Goal: Information Seeking & Learning: Find specific page/section

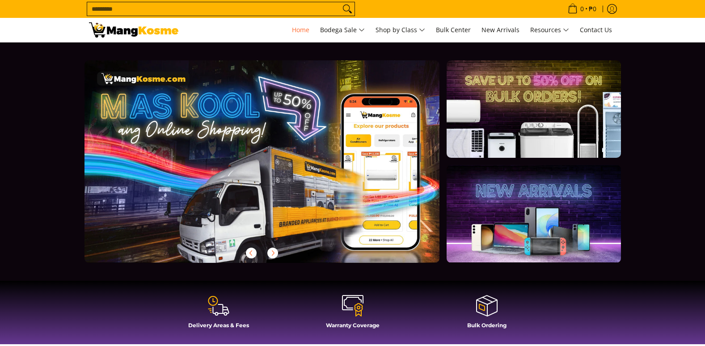
drag, startPoint x: 0, startPoint y: 0, endPoint x: 0, endPoint y: 126, distance: 126.1
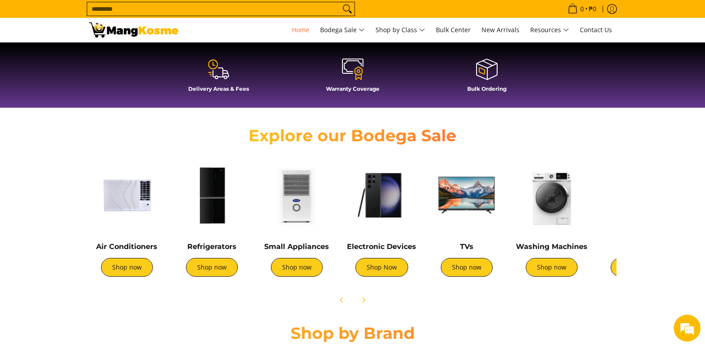
scroll to position [313, 0]
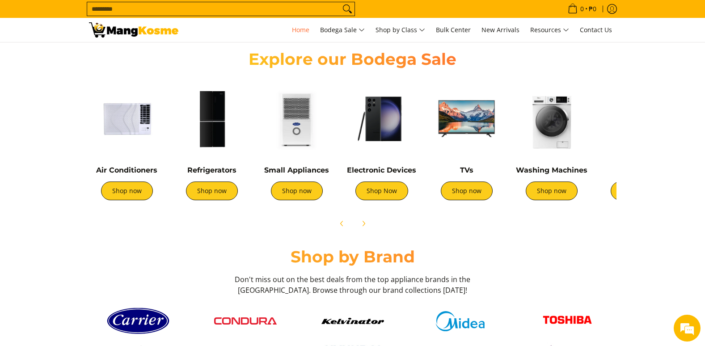
click at [114, 101] on img at bounding box center [127, 119] width 76 height 76
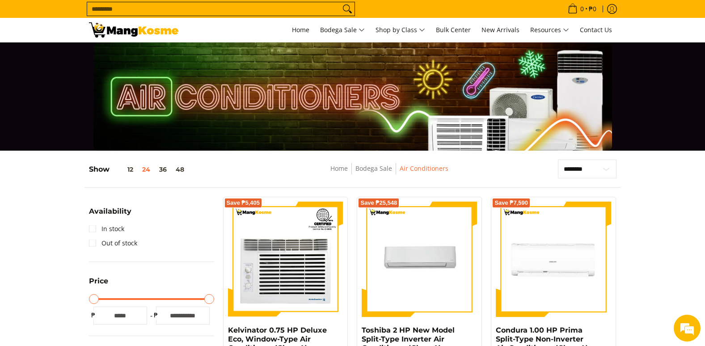
click at [260, 8] on input "Search..." at bounding box center [213, 8] width 253 height 13
type input "*****"
click at [340, 2] on button "Search" at bounding box center [347, 8] width 14 height 13
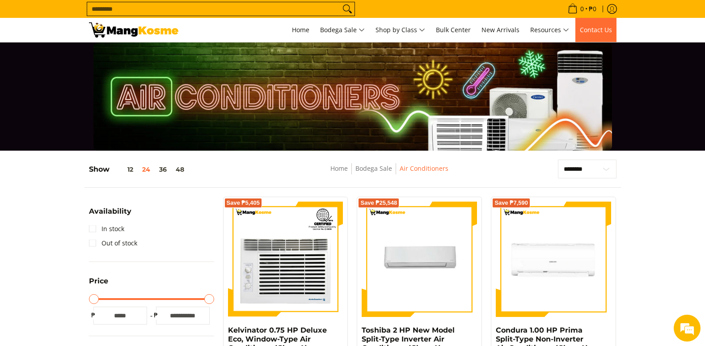
click at [605, 27] on span "Contact Us" at bounding box center [596, 29] width 32 height 8
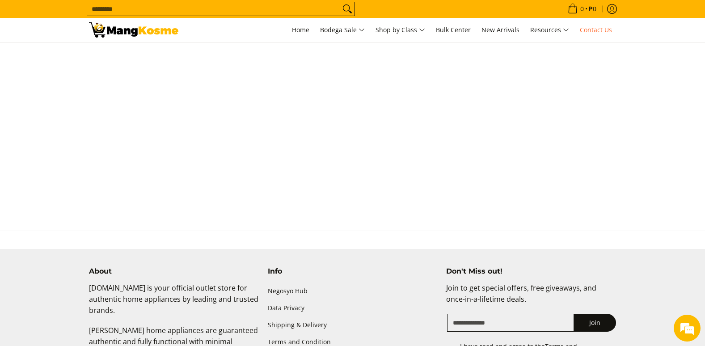
scroll to position [678, 0]
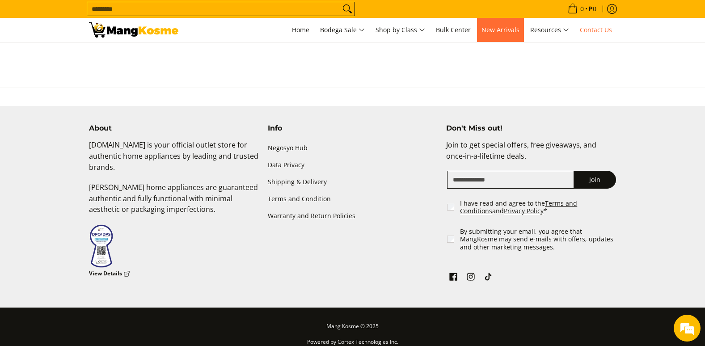
click at [514, 31] on span "New Arrivals" at bounding box center [501, 29] width 38 height 8
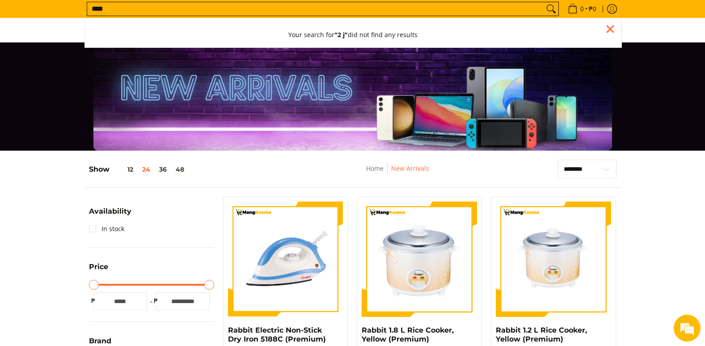
type input "****"
click at [544, 2] on button "Search" at bounding box center [551, 8] width 14 height 13
